Goal: Information Seeking & Learning: Compare options

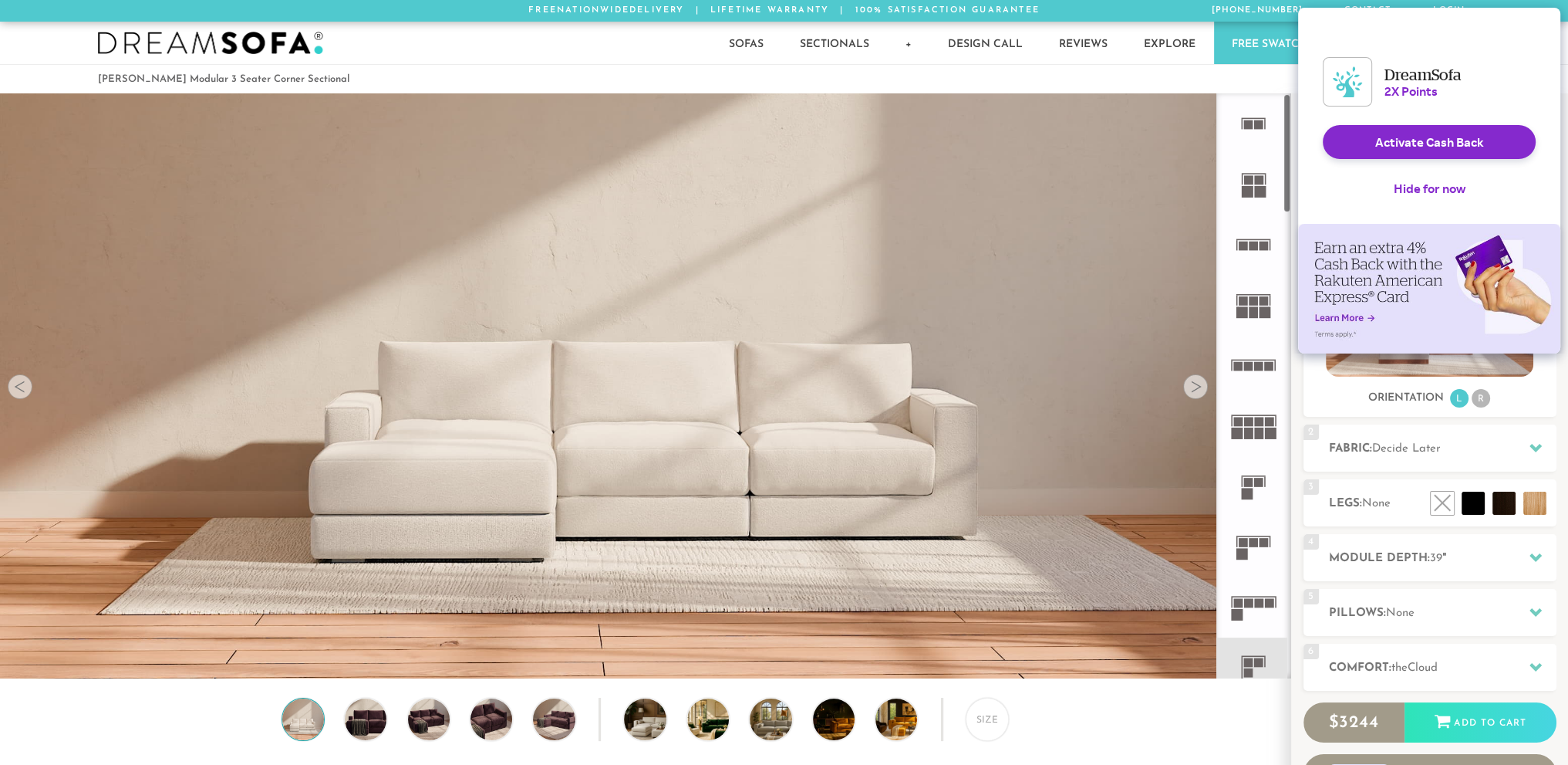
scroll to position [18391, 1556]
click at [1451, 200] on button "Hide for now" at bounding box center [1429, 189] width 97 height 34
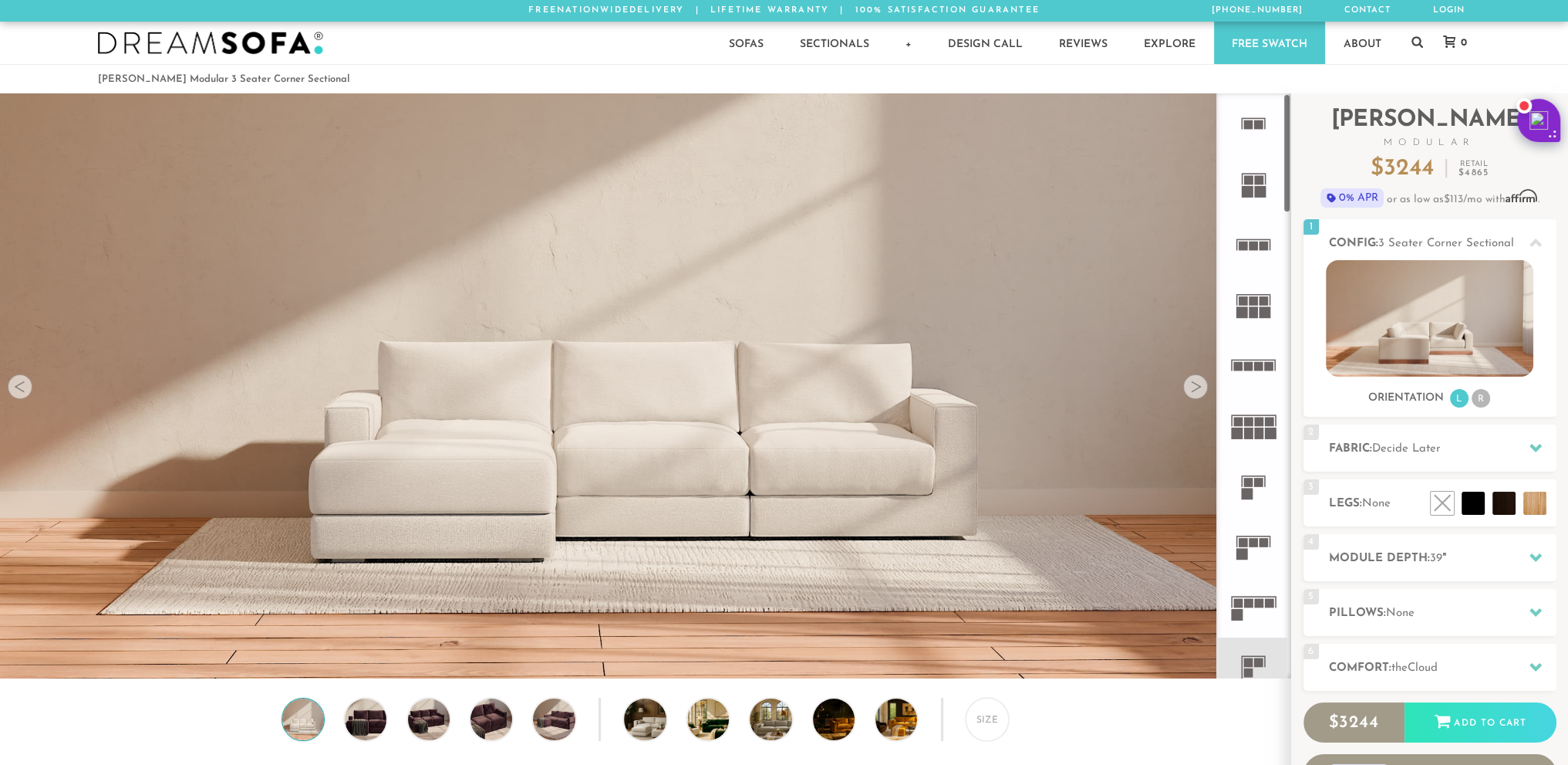
click at [1251, 191] on rect at bounding box center [1248, 191] width 11 height 11
click at [1251, 184] on rect at bounding box center [1249, 180] width 9 height 9
click at [1262, 118] on rect at bounding box center [1254, 119] width 23 height 2
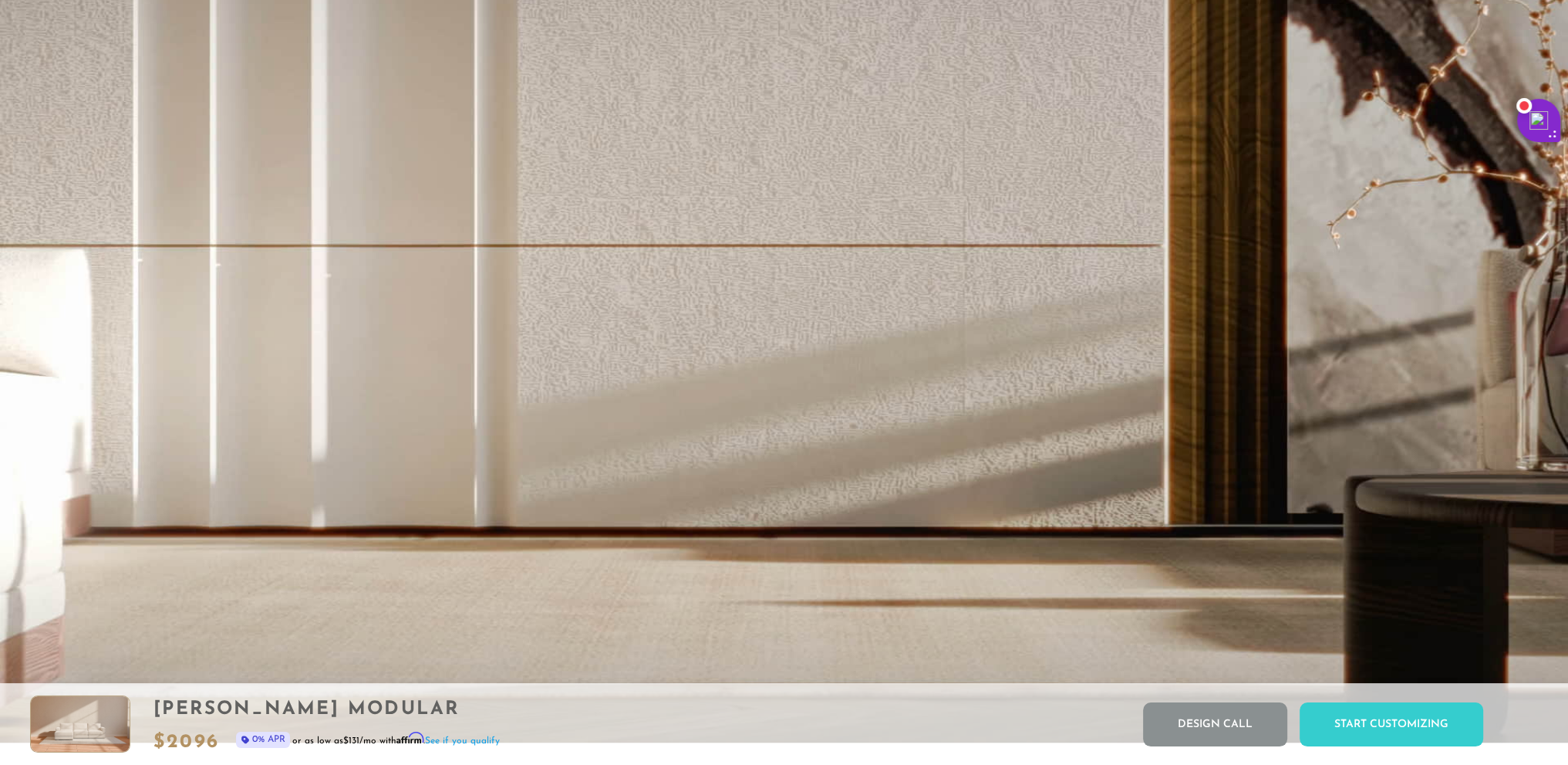
scroll to position [3858, 0]
